Goal: Task Accomplishment & Management: Manage account settings

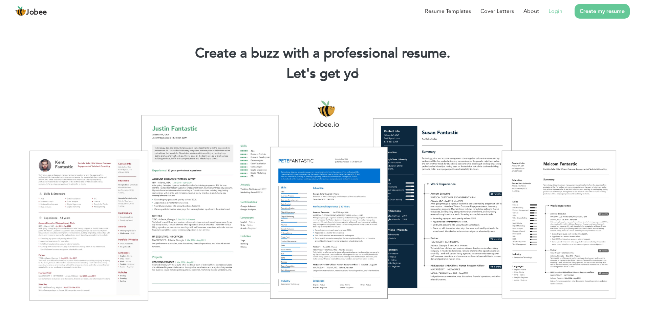
click at [557, 13] on link "Login" at bounding box center [556, 11] width 14 height 8
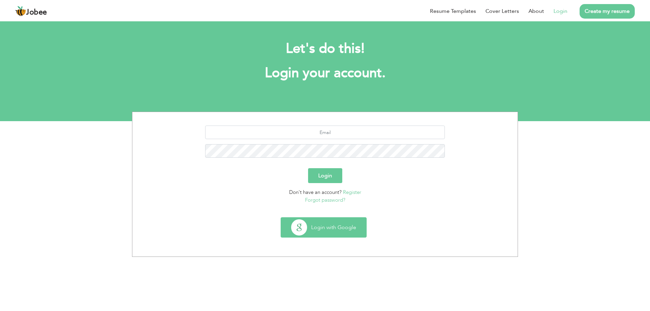
click at [329, 228] on button "Login with Google" at bounding box center [323, 228] width 85 height 20
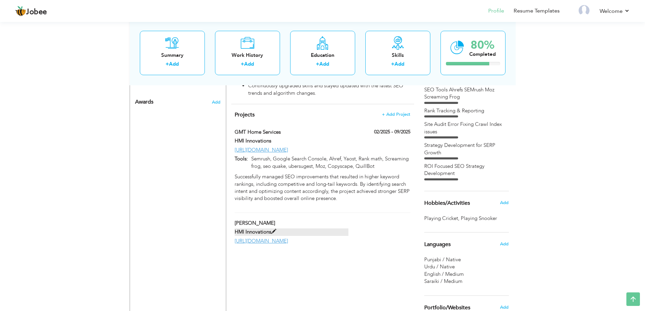
scroll to position [339, 0]
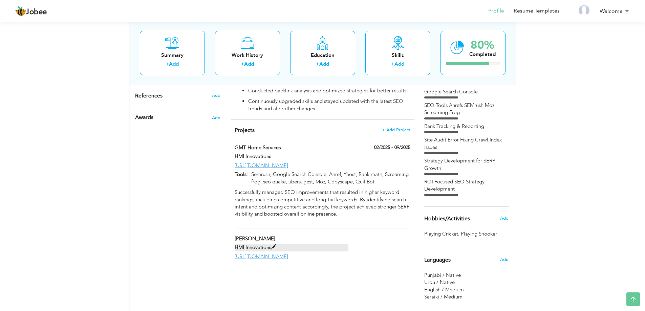
click at [273, 245] on span at bounding box center [273, 247] width 5 height 5
type input "Texan Knives"
type input "HMI Innovations"
type input "https://texanknives.com/"
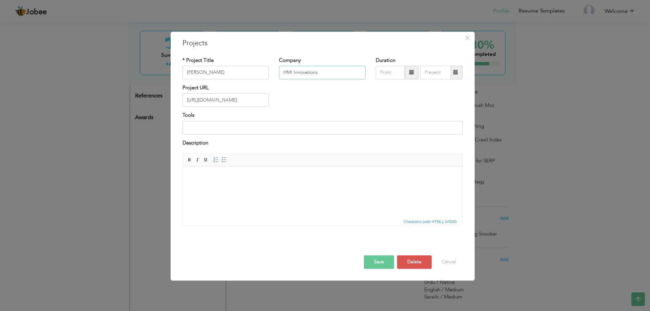
drag, startPoint x: 328, startPoint y: 73, endPoint x: 263, endPoint y: 72, distance: 64.7
click at [263, 72] on div "* Project Title Texan Knives Company HMI Innovations Duration" at bounding box center [323, 70] width 291 height 27
type input "Crysto Technologies"
click at [376, 263] on button "Save" at bounding box center [379, 263] width 30 height 14
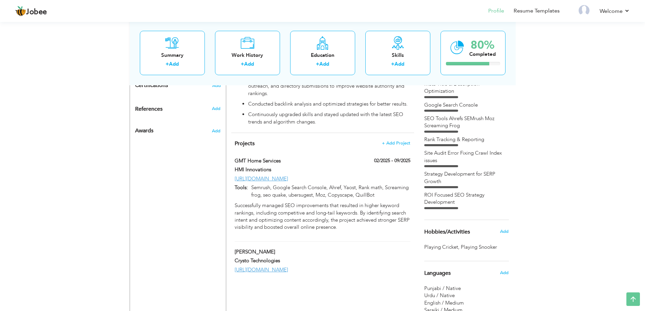
scroll to position [324, 0]
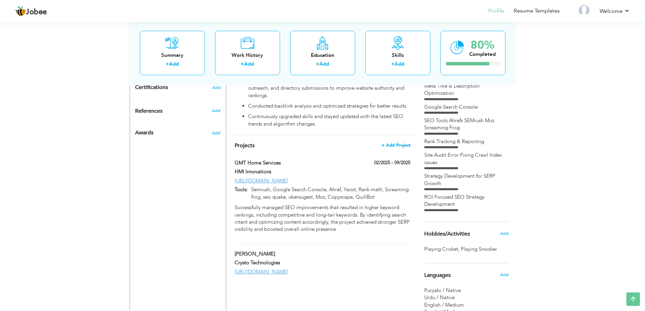
click at [400, 143] on span "+ Add Project" at bounding box center [396, 145] width 29 height 5
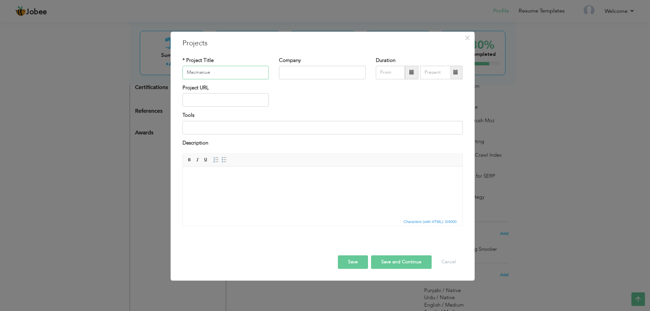
type input "Macmanuel"
click at [468, 36] on span "×" at bounding box center [468, 38] width 6 height 12
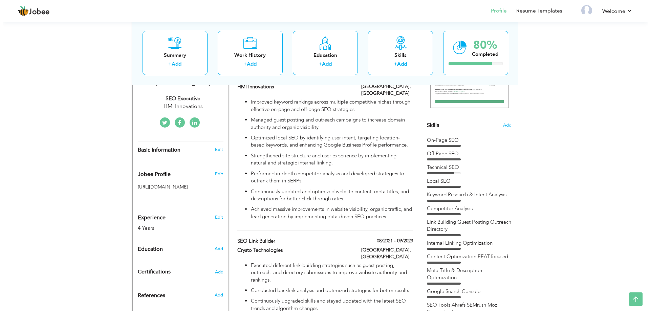
scroll to position [188, 0]
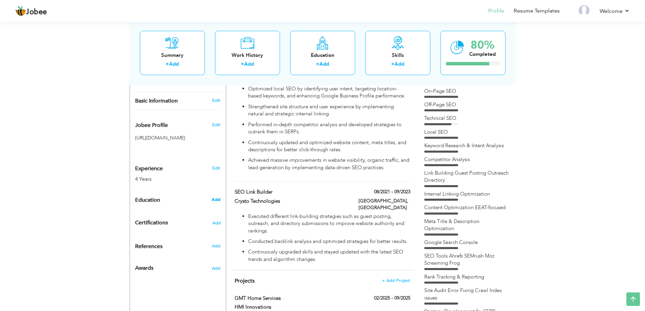
click at [217, 197] on span "Add" at bounding box center [216, 200] width 9 height 6
radio input "true"
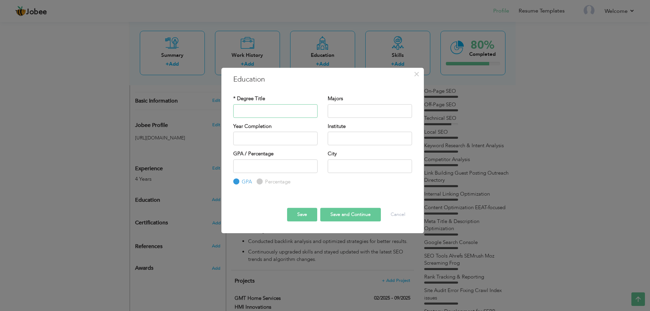
click at [262, 109] on input "text" at bounding box center [275, 111] width 84 height 14
type input "P"
click at [338, 138] on input "text" at bounding box center [370, 139] width 84 height 14
type input "GOV, Poly Technical Institute of Technology"
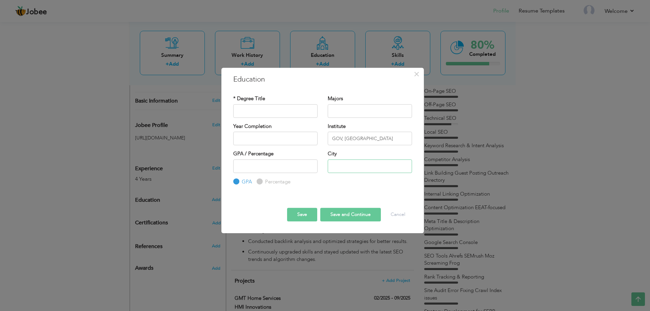
click at [342, 172] on input "text" at bounding box center [370, 167] width 84 height 14
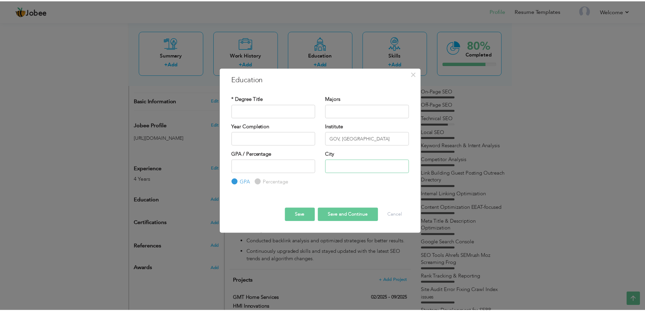
scroll to position [0, 0]
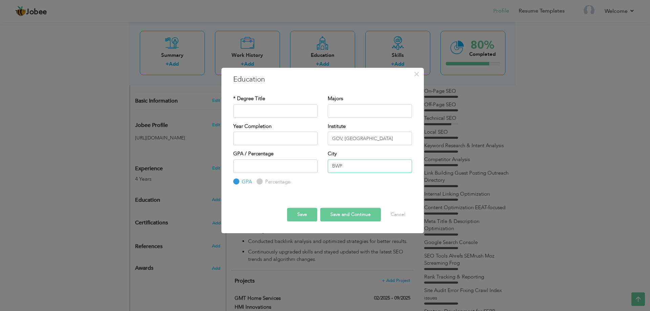
type input "BWP"
click at [266, 165] on input "number" at bounding box center [275, 167] width 84 height 14
click at [336, 114] on input "text" at bounding box center [370, 111] width 84 height 14
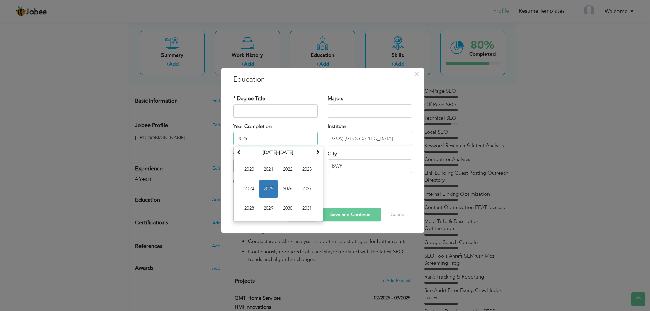
click at [288, 138] on input "2025" at bounding box center [275, 139] width 84 height 14
click at [287, 151] on th "2020-2031" at bounding box center [278, 153] width 70 height 10
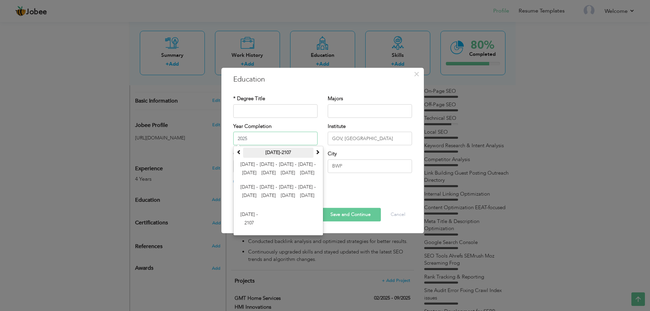
click at [276, 148] on th "2000-2107" at bounding box center [278, 153] width 70 height 10
click at [253, 140] on input "2025" at bounding box center [275, 139] width 84 height 14
click at [314, 105] on input "text" at bounding box center [275, 111] width 84 height 14
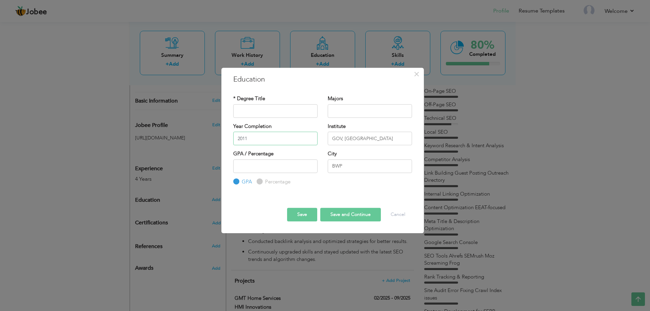
click at [250, 139] on input "2011" at bounding box center [275, 139] width 84 height 14
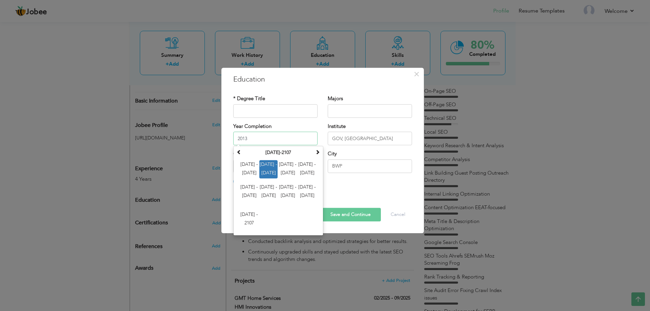
type input "2013"
click at [253, 104] on input "text" at bounding box center [275, 111] width 84 height 14
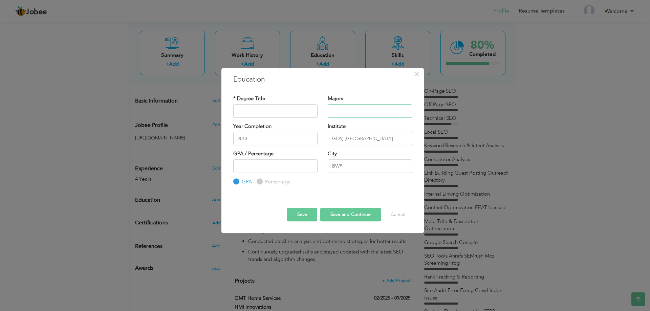
click at [342, 107] on input "text" at bounding box center [370, 111] width 84 height 14
drag, startPoint x: 327, startPoint y: 95, endPoint x: 363, endPoint y: 90, distance: 36.6
click at [363, 90] on div "* Degree Title Majors Year Completion 2013 GPA BWP" at bounding box center [322, 140] width 189 height 101
click at [288, 117] on input "text" at bounding box center [275, 111] width 84 height 14
click at [274, 116] on input "Civil Engeenirng" at bounding box center [275, 111] width 84 height 14
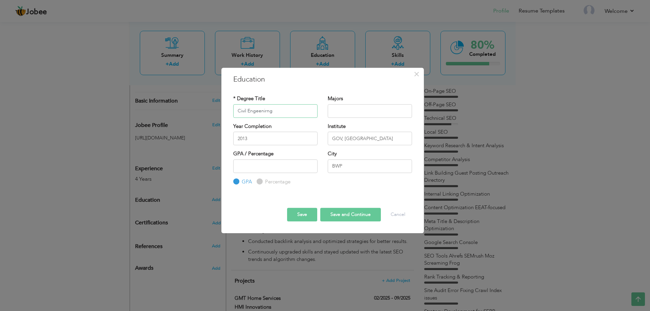
paste input "engineeri"
type input "Civil Engineering"
click at [338, 112] on input "text" at bounding box center [370, 111] width 84 height 14
click at [306, 193] on div "Save Save and Continue Delete Cancel" at bounding box center [322, 209] width 189 height 36
click at [304, 215] on button "Save" at bounding box center [302, 215] width 30 height 14
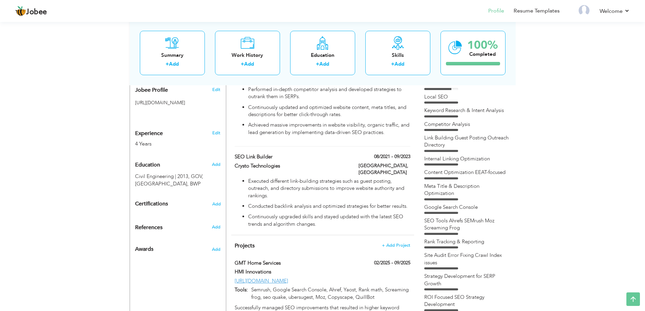
scroll to position [256, 0]
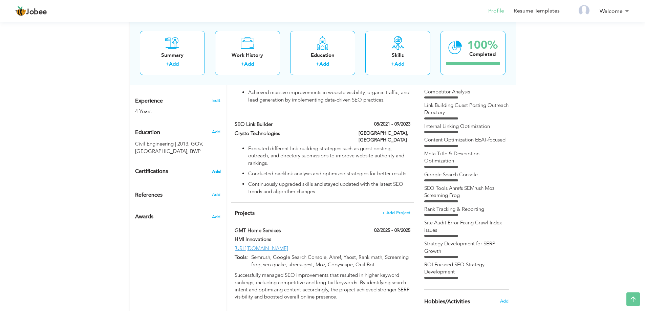
click at [218, 171] on span "Add" at bounding box center [216, 171] width 9 height 5
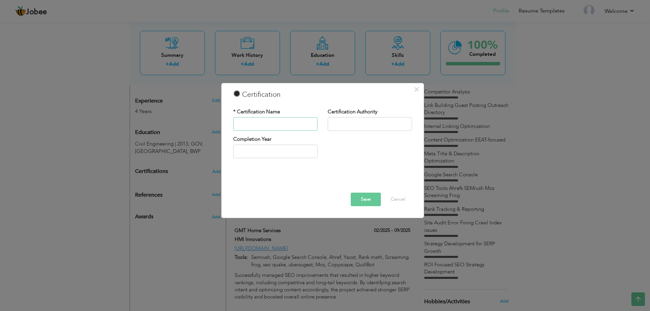
click at [265, 124] on input "text" at bounding box center [275, 124] width 84 height 14
type input "Crysto Technologies"
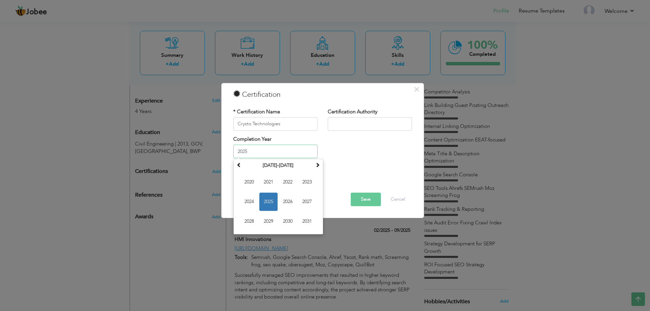
click at [277, 153] on input "2025" at bounding box center [275, 152] width 84 height 14
type input "2022"
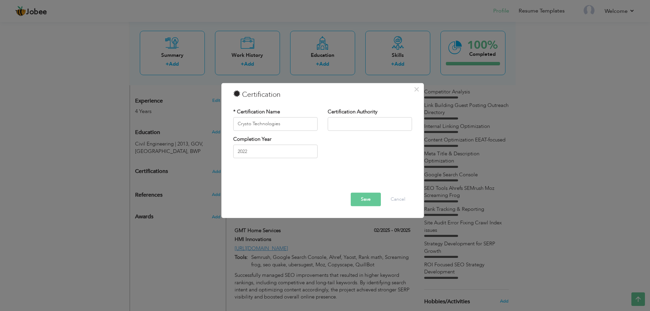
click at [342, 158] on div "Completion Year 2022" at bounding box center [322, 149] width 189 height 27
click at [345, 122] on input "text" at bounding box center [370, 124] width 84 height 14
type input "SEO Link Builder"
click at [367, 199] on button "Save" at bounding box center [366, 200] width 30 height 14
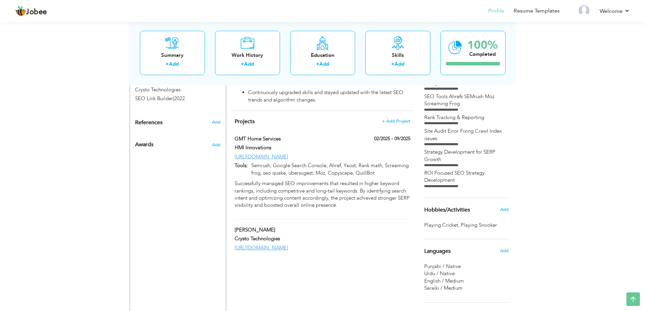
scroll to position [290, 0]
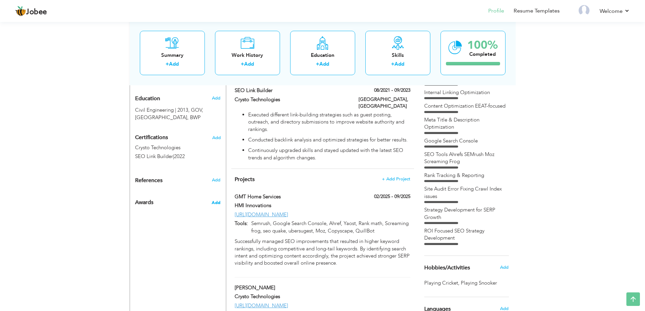
click at [216, 203] on span "Add" at bounding box center [216, 203] width 9 height 6
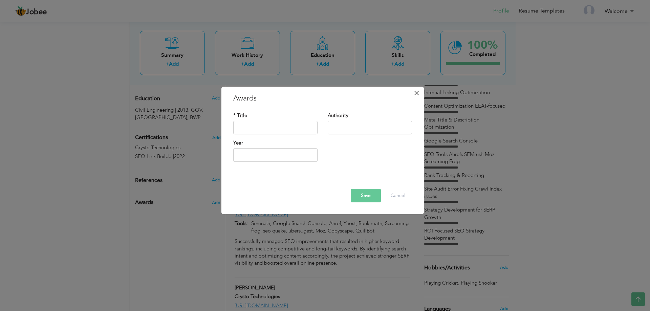
click at [418, 94] on span "×" at bounding box center [417, 93] width 6 height 12
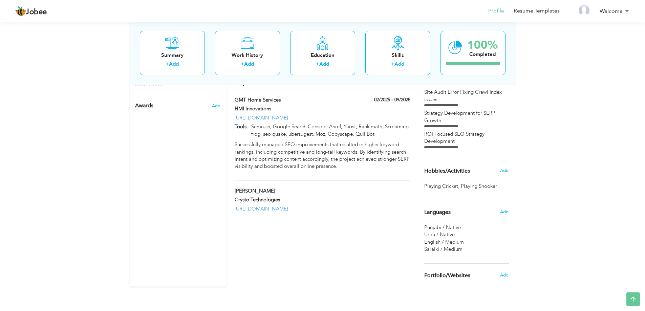
scroll to position [324, 0]
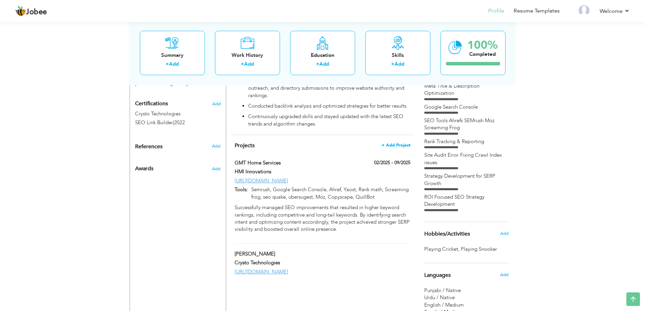
click at [386, 143] on span "+ Add Project" at bounding box center [396, 145] width 29 height 5
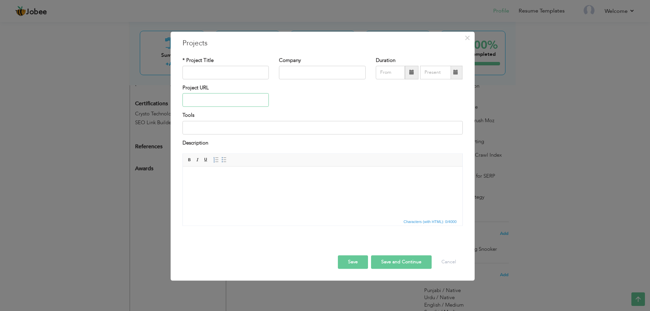
click at [226, 102] on input "text" at bounding box center [226, 101] width 87 height 14
paste input "https://macmanuellockandkey.com/"
drag, startPoint x: 203, startPoint y: 100, endPoint x: 249, endPoint y: 98, distance: 46.8
click at [249, 98] on input "https://macmanuellockandkey.com/" at bounding box center [226, 101] width 87 height 14
type input "https://macmanuellockandkey.com/"
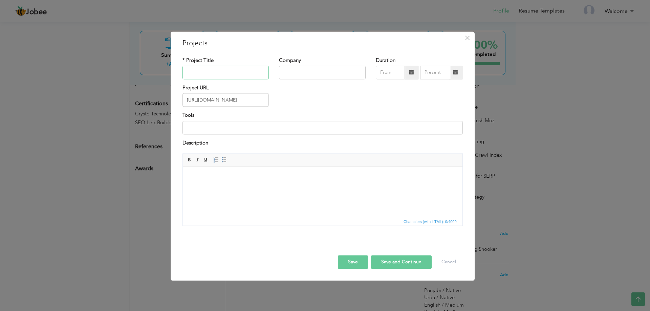
click at [232, 69] on input "text" at bounding box center [226, 73] width 87 height 14
paste input "macmanuellockandkey"
type input "Macmanuel Lock and Key"
click at [296, 78] on input "text" at bounding box center [322, 73] width 87 height 14
type input "HMI Innovations"
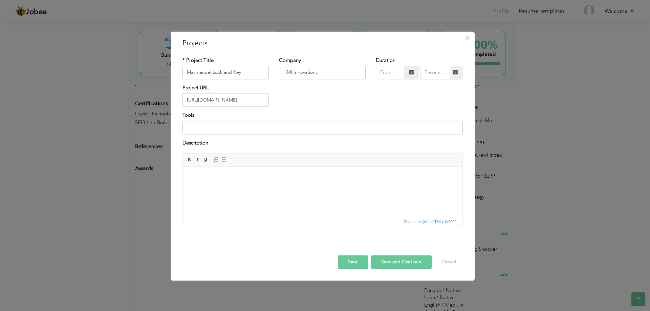
click at [354, 261] on button "Save" at bounding box center [353, 263] width 30 height 14
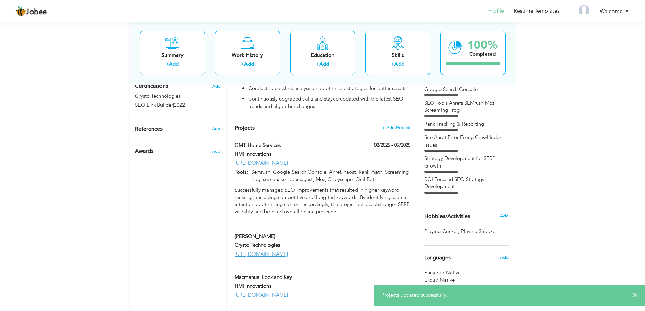
scroll to position [357, 0]
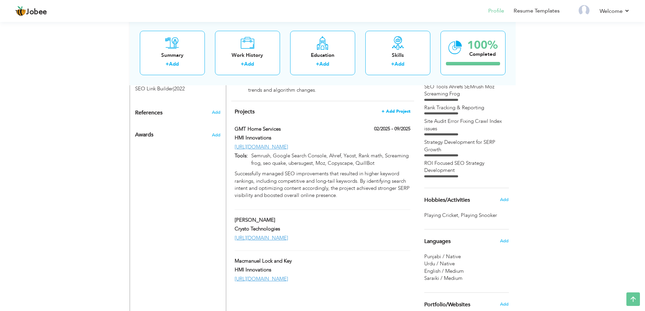
click at [391, 109] on span "+ Add Project" at bounding box center [396, 111] width 29 height 5
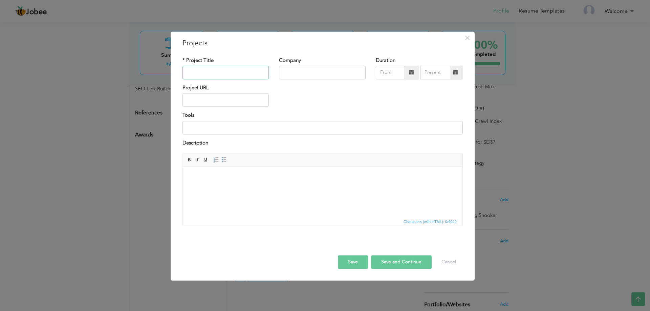
click at [199, 69] on input "text" at bounding box center [226, 73] width 87 height 14
type input "K"
click at [214, 98] on input "text" at bounding box center [226, 101] width 87 height 14
paste input "https://kingwirelessrepair.com/"
click at [240, 100] on input "https://kingwirelessrepair.com/" at bounding box center [226, 101] width 87 height 14
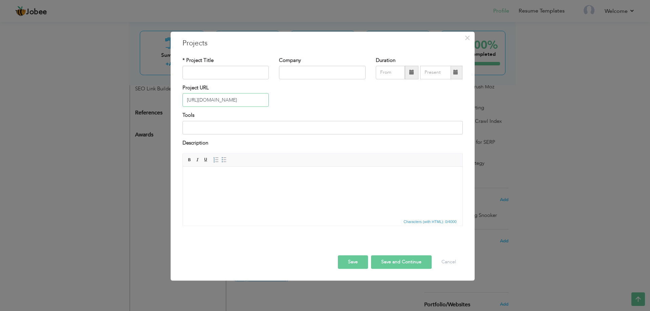
type input "https://kingwirelessrepair.com/"
click at [226, 75] on input "text" at bounding box center [226, 73] width 87 height 14
paste input "kingwirelessrepair"
type input "King Wireless Repair"
click at [305, 76] on input "text" at bounding box center [322, 73] width 87 height 14
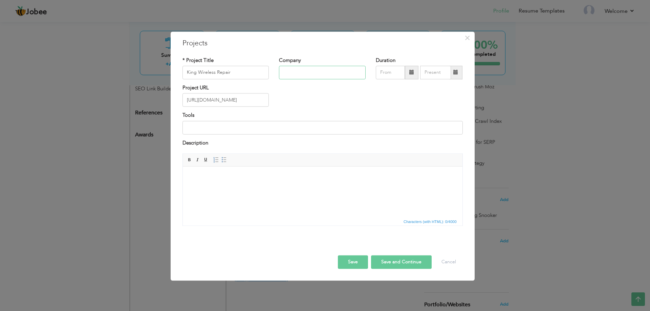
click at [309, 73] on input "text" at bounding box center [322, 73] width 87 height 14
type input "H"
type input "Crysto Technologies"
click at [350, 264] on button "Save" at bounding box center [353, 263] width 30 height 14
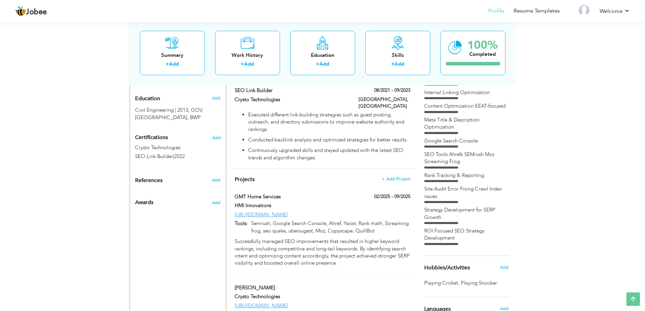
scroll to position [53, 0]
